Goal: Complete application form: Complete application form

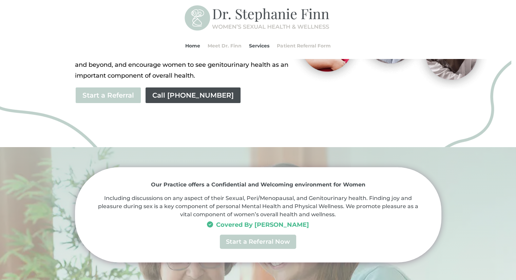
scroll to position [204, 0]
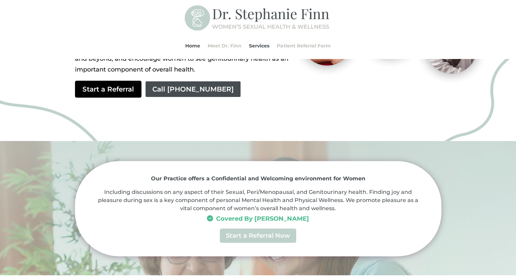
click at [102, 91] on link "Start a Referral" at bounding box center [108, 89] width 66 height 17
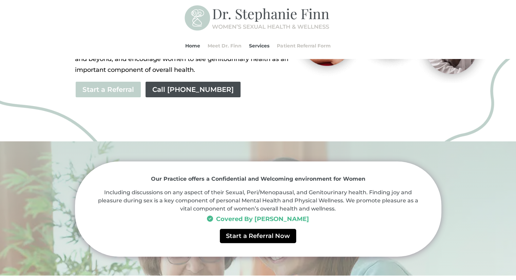
click at [245, 235] on link "Start a Referral Now" at bounding box center [258, 236] width 76 height 14
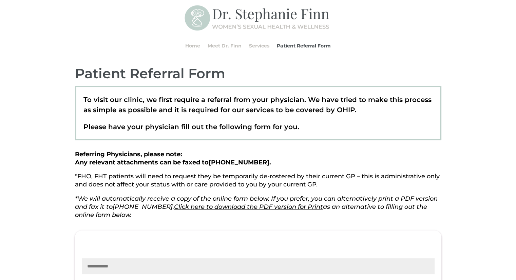
scroll to position [136, 0]
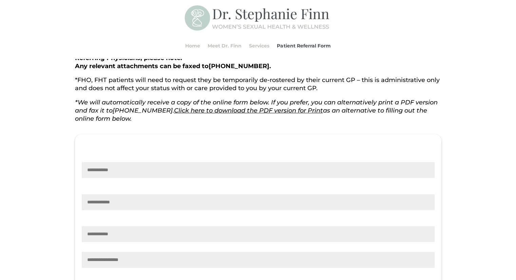
click at [109, 172] on input "Contact form" at bounding box center [258, 170] width 353 height 16
type input "**********"
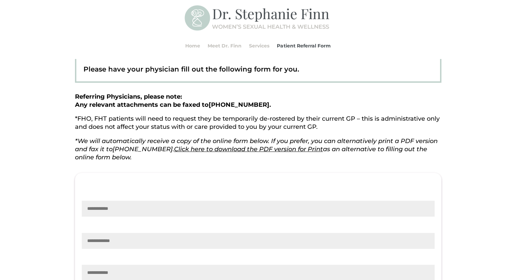
scroll to position [170, 0]
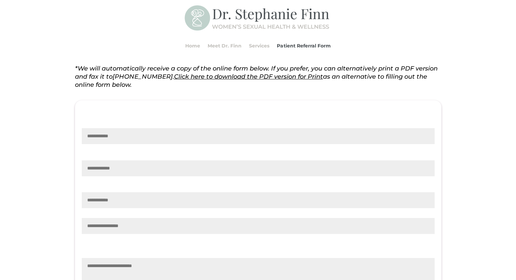
click at [90, 136] on input "Contact form" at bounding box center [258, 136] width 353 height 16
type input "**********"
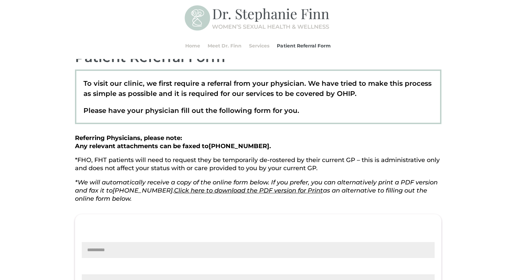
scroll to position [68, 0]
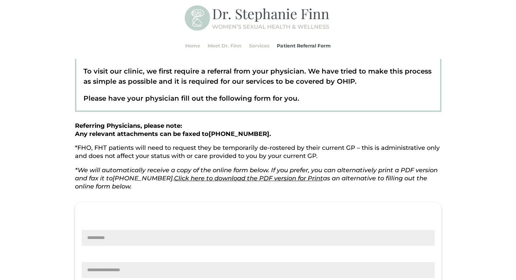
click at [221, 179] on link "Click here to download the PDF version for Print" at bounding box center [248, 178] width 149 height 7
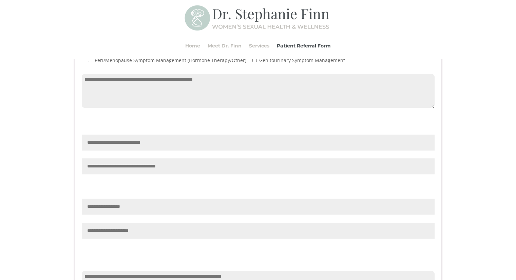
scroll to position [543, 0]
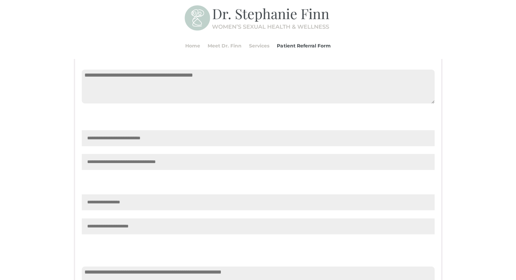
drag, startPoint x: 88, startPoint y: 167, endPoint x: 149, endPoint y: 165, distance: 61.1
click at [149, 165] on input "Contact form" at bounding box center [258, 162] width 353 height 16
drag, startPoint x: 87, startPoint y: 166, endPoint x: 107, endPoint y: 166, distance: 20.0
click at [107, 166] on input "Contact form" at bounding box center [258, 162] width 353 height 16
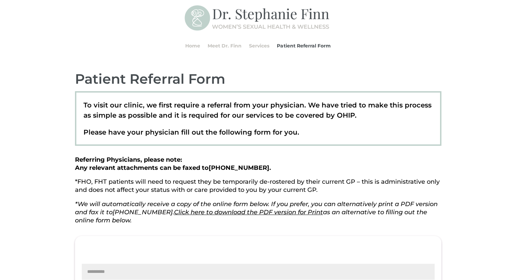
scroll to position [0, 0]
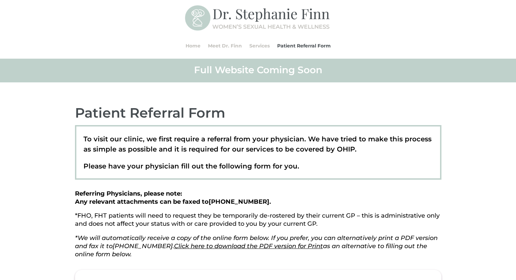
drag, startPoint x: 77, startPoint y: 113, endPoint x: 227, endPoint y: 253, distance: 205.0
click at [227, 253] on div "Patient Referral Form To visit our clinic, we first require a referral from you…" at bounding box center [258, 181] width 366 height 154
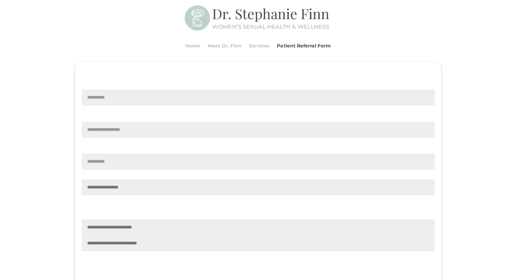
scroll to position [237, 0]
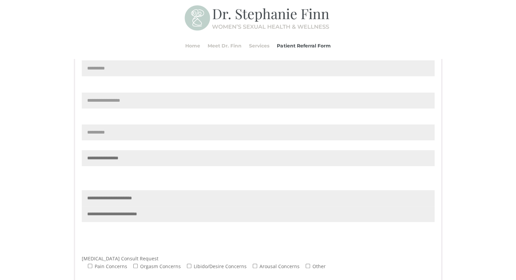
click at [115, 134] on input "**********" at bounding box center [258, 133] width 353 height 16
type input "*"
click at [142, 101] on input "**********" at bounding box center [258, 101] width 353 height 16
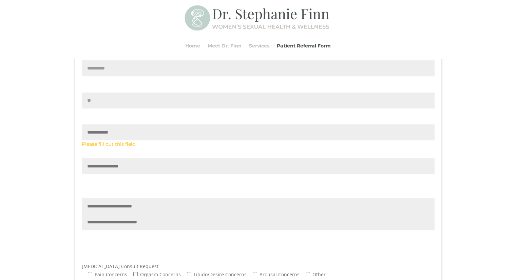
type input "*"
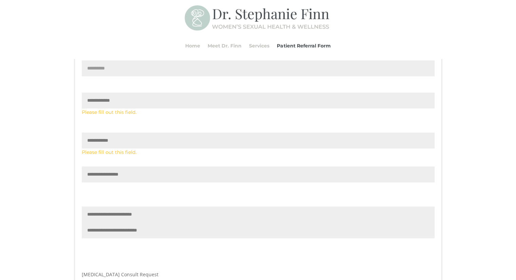
click at [121, 71] on input "**********" at bounding box center [258, 68] width 353 height 16
type input "*"
drag, startPoint x: 152, startPoint y: 134, endPoint x: 152, endPoint y: 129, distance: 4.7
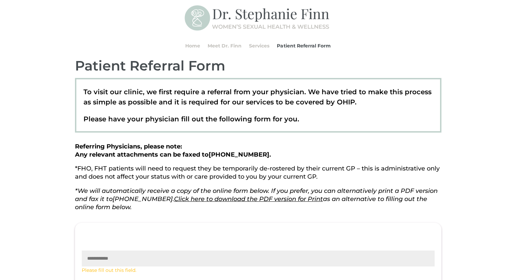
scroll to position [0, 0]
